Goal: Navigation & Orientation: Find specific page/section

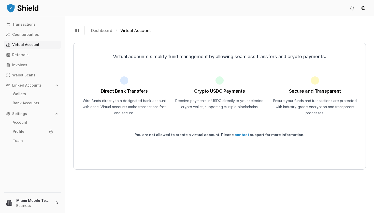
click at [26, 45] on p "Virtual Account" at bounding box center [25, 45] width 27 height 4
click at [19, 93] on p "Wallets" at bounding box center [19, 94] width 13 height 4
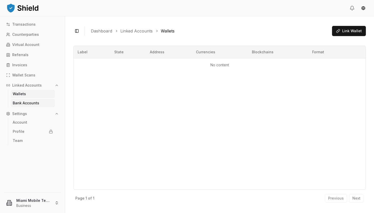
click at [22, 104] on p "Bank Accounts" at bounding box center [26, 103] width 26 height 4
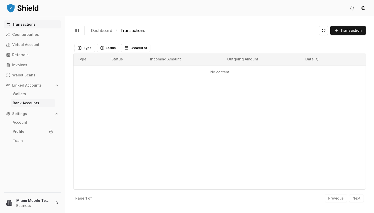
click at [24, 104] on p "Bank Accounts" at bounding box center [26, 103] width 26 height 4
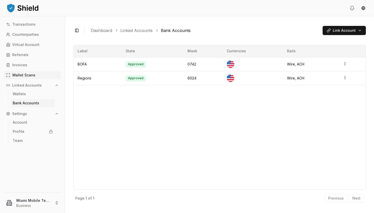
click at [27, 75] on p "Wallet Scans" at bounding box center [23, 75] width 23 height 4
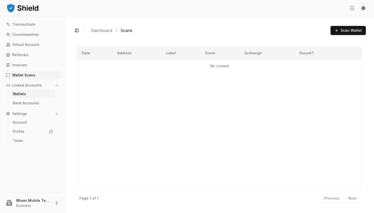
click at [24, 94] on p "Wallets" at bounding box center [19, 94] width 13 height 4
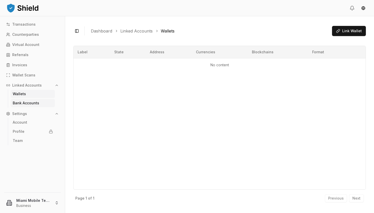
click at [22, 104] on p "Bank Accounts" at bounding box center [26, 103] width 26 height 4
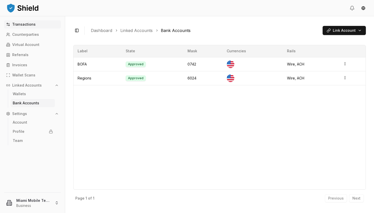
click at [26, 25] on p "Transactions" at bounding box center [23, 25] width 23 height 4
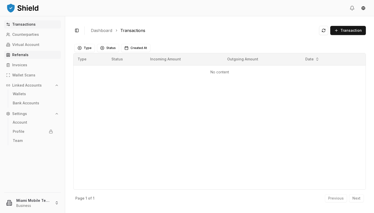
click at [17, 55] on p "Referrals" at bounding box center [20, 55] width 16 height 4
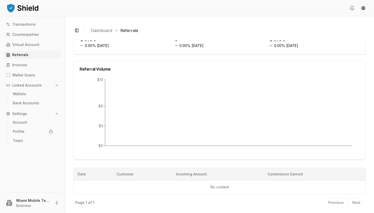
scroll to position [74, 0]
click at [33, 202] on html "Transactions Counterparties Virtual Account Referrals Invoices Wallet Scans Lin…" at bounding box center [187, 106] width 374 height 213
click at [69, 133] on html "Transactions Counterparties Virtual Account Referrals Invoices Wallet Scans Lin…" at bounding box center [187, 106] width 374 height 213
